Goal: Task Accomplishment & Management: Use online tool/utility

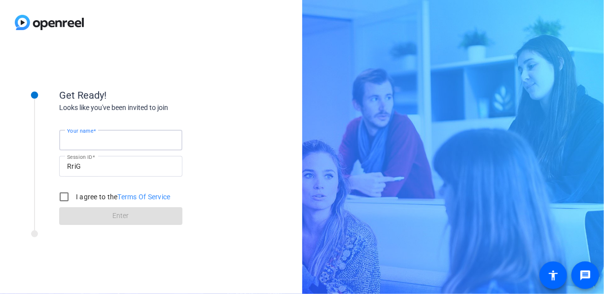
click at [135, 137] on input "Your name" at bounding box center [120, 140] width 107 height 12
type input "[PERSON_NAME]"
click at [59, 196] on input "I agree to the Terms Of Service" at bounding box center [64, 197] width 20 height 20
checkbox input "true"
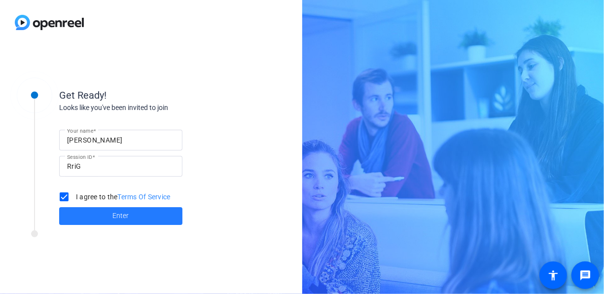
click at [117, 214] on span "Enter" at bounding box center [121, 216] width 16 height 10
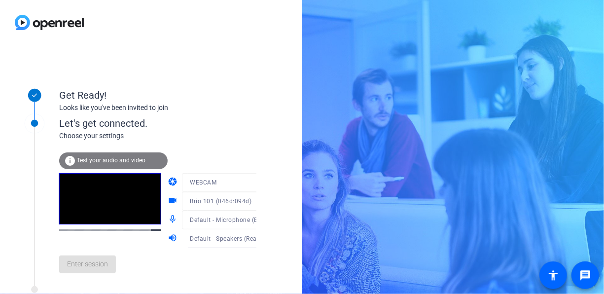
click at [119, 157] on span "Test your audio and video" at bounding box center [111, 160] width 69 height 7
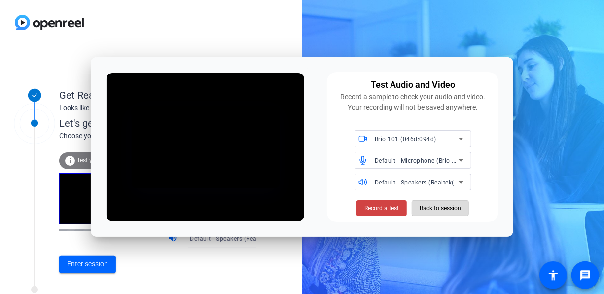
click at [446, 210] on span "Back to session" at bounding box center [440, 208] width 41 height 19
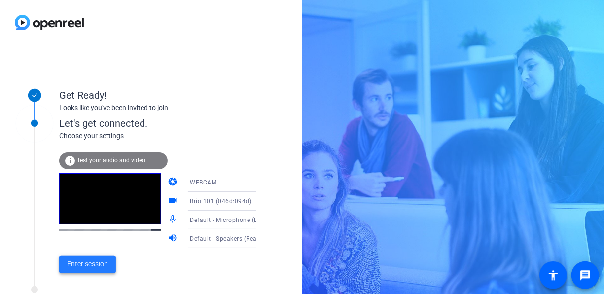
click at [107, 269] on span "Enter session" at bounding box center [87, 264] width 41 height 10
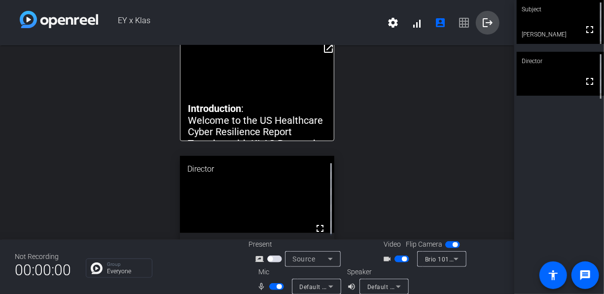
click at [482, 24] on mat-icon "logout" at bounding box center [488, 23] width 12 height 12
